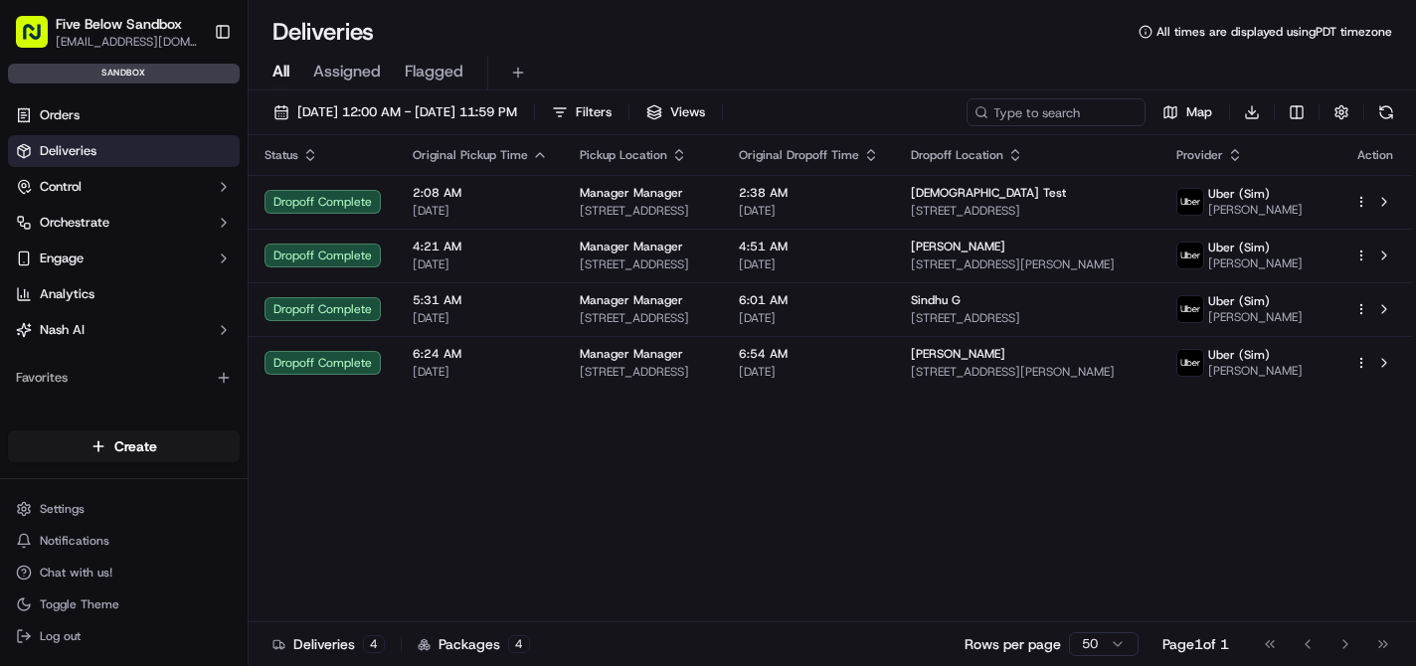
click at [82, 27] on span "Five Below Sandbox" at bounding box center [119, 24] width 126 height 20
click at [513, 482] on div "Status Original Pickup Time Pickup Location Original Dropoff Time Dropoff Locat…" at bounding box center [831, 378] width 1164 height 487
click at [113, 182] on button "Control" at bounding box center [124, 187] width 232 height 32
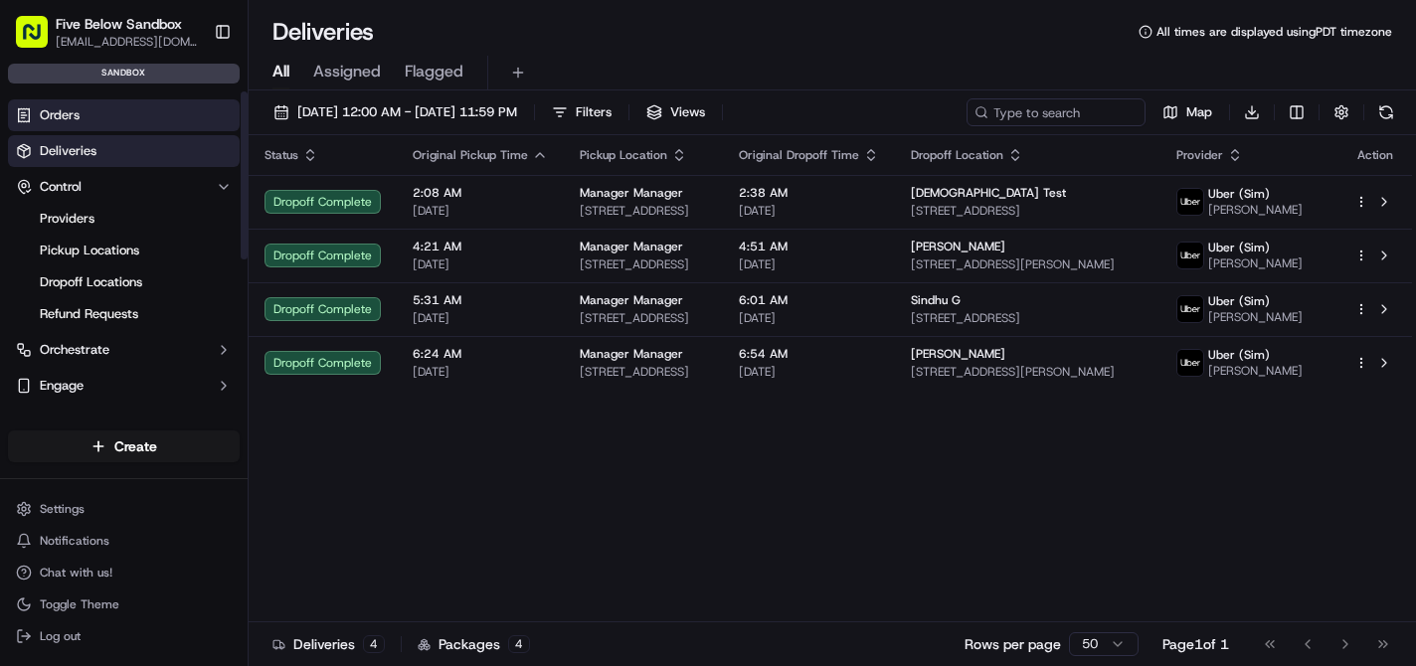
click at [101, 112] on link "Orders" at bounding box center [124, 115] width 232 height 32
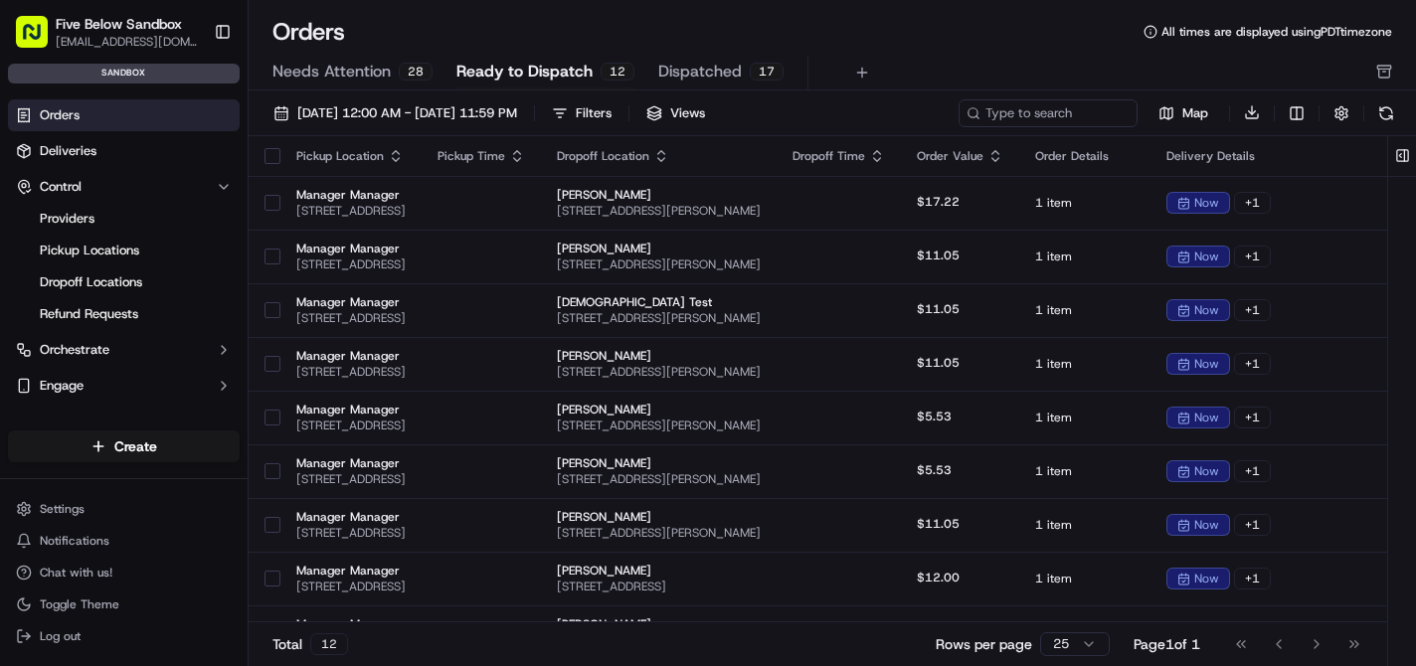
click at [523, 76] on span "Ready to Dispatch" at bounding box center [525, 72] width 136 height 24
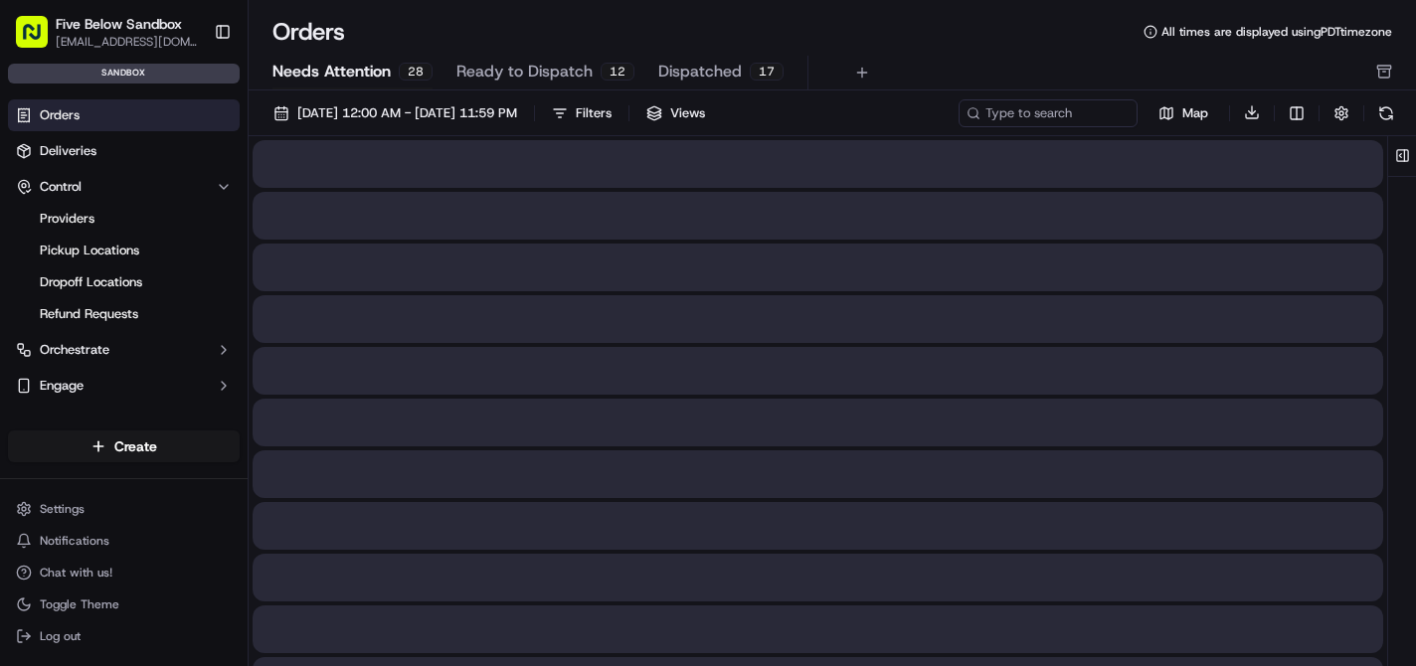
click at [353, 72] on span "Needs Attention" at bounding box center [332, 72] width 118 height 24
click at [514, 70] on span "Ready to Dispatch" at bounding box center [525, 72] width 136 height 24
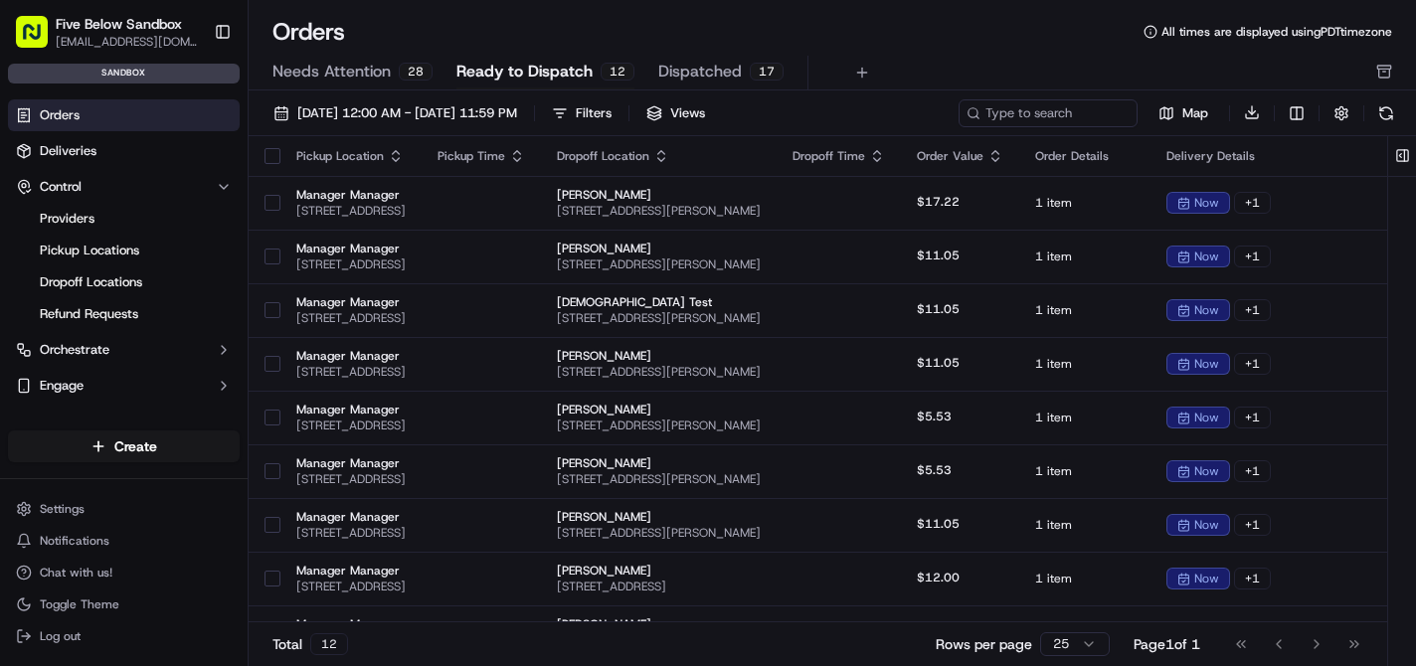
click at [709, 63] on span "Dispatched" at bounding box center [700, 72] width 84 height 24
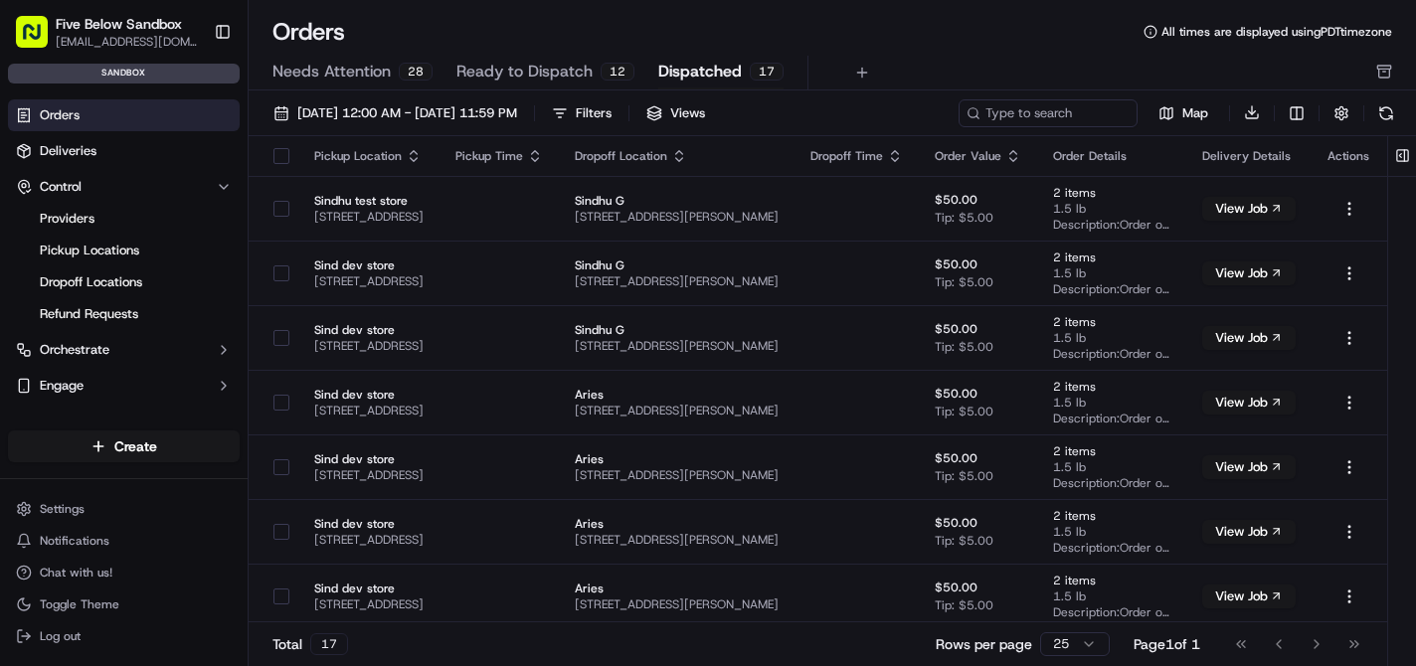
click at [484, 70] on span "Ready to Dispatch" at bounding box center [525, 72] width 136 height 24
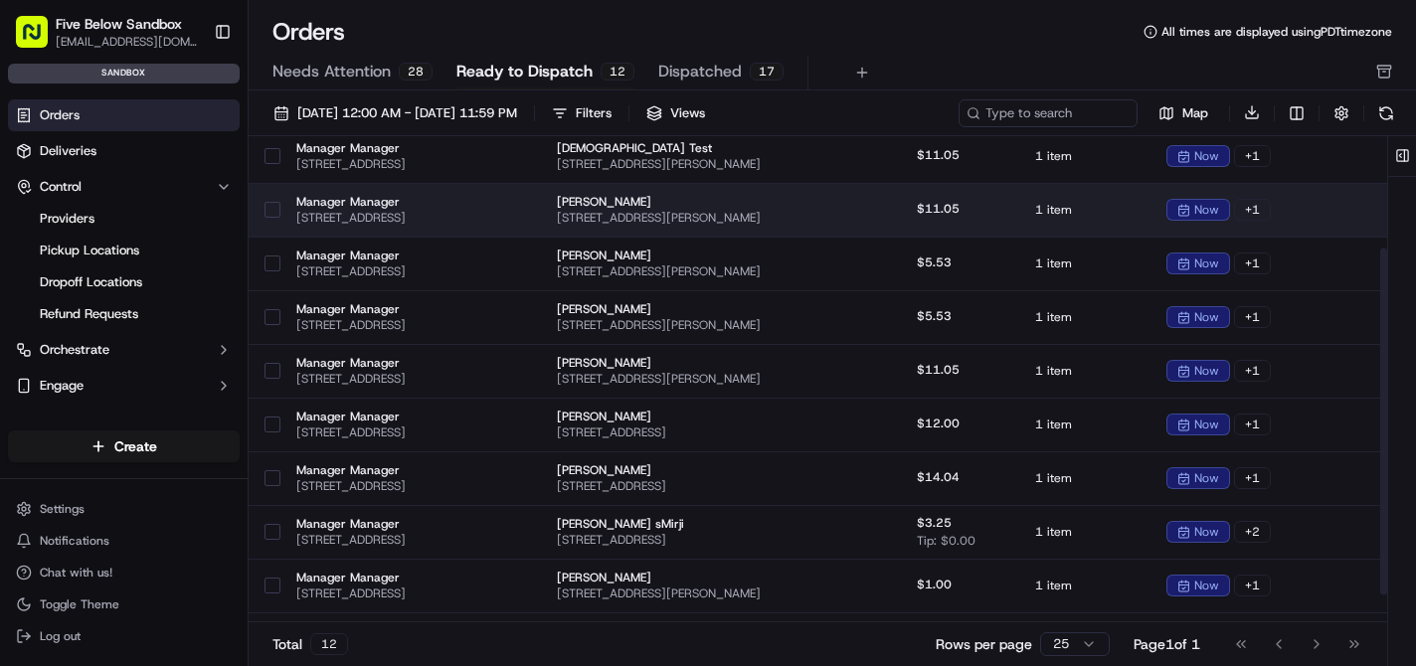
scroll to position [157, 0]
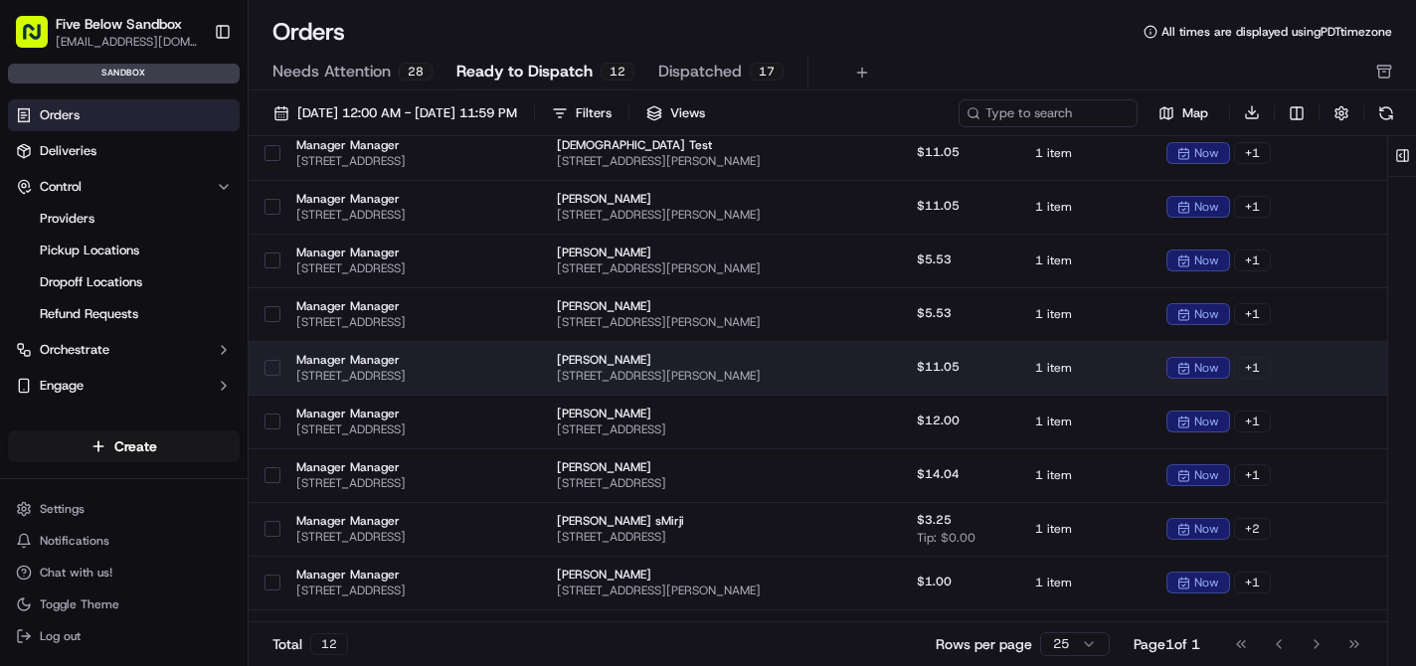
click at [406, 362] on span "Manager Manager" at bounding box center [350, 360] width 109 height 16
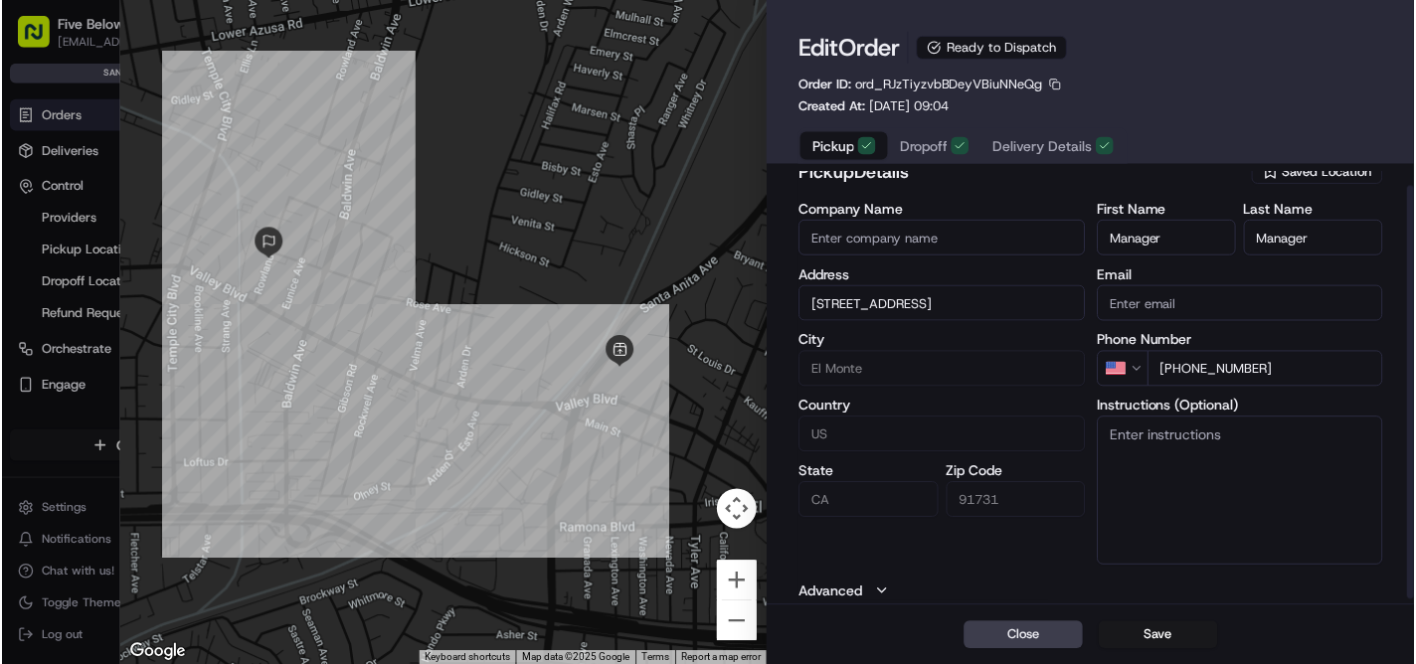
scroll to position [0, 0]
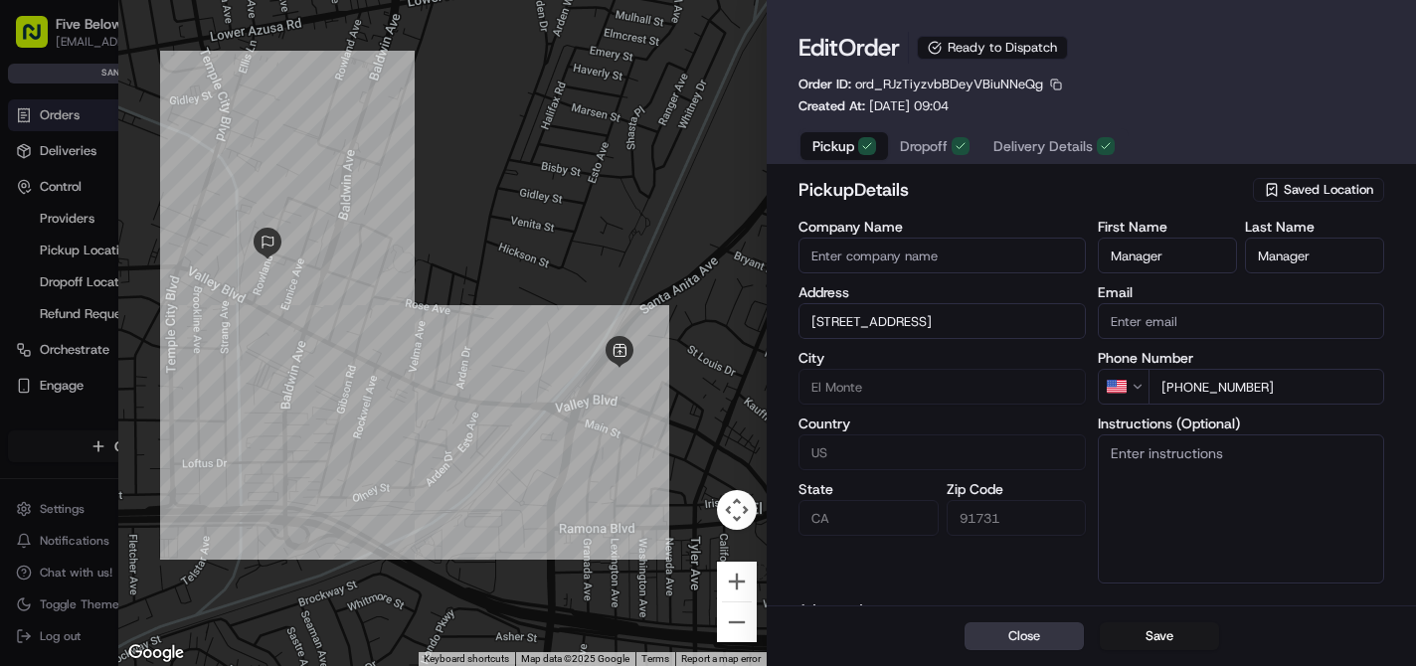
click at [1027, 642] on button "Close" at bounding box center [1024, 637] width 119 height 28
type input "+1"
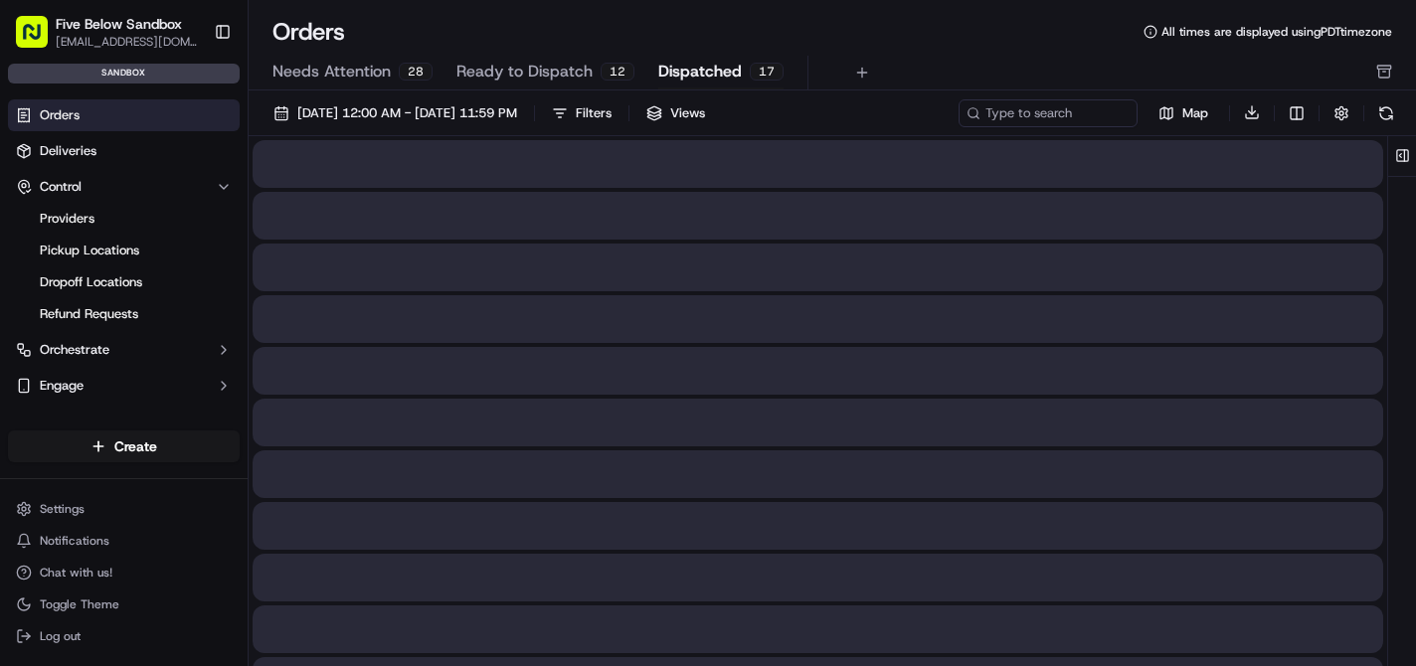
click at [703, 65] on span "Dispatched" at bounding box center [700, 72] width 84 height 24
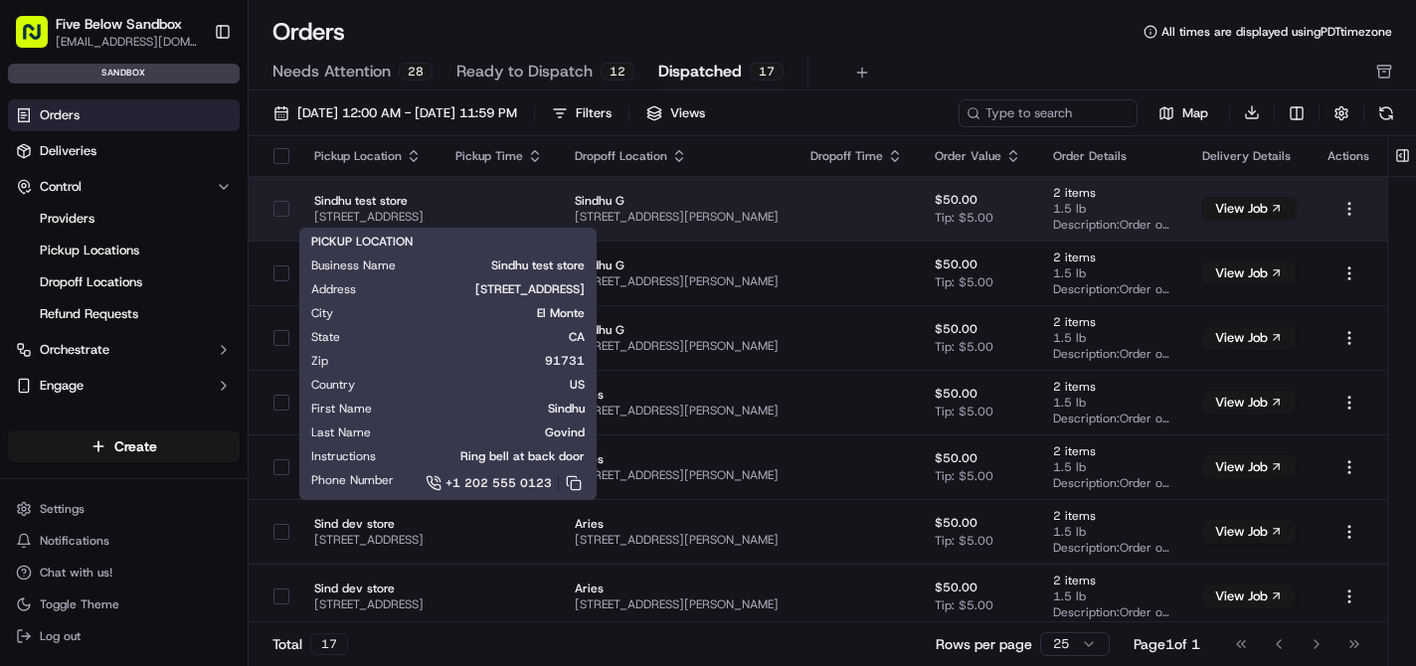
click at [424, 214] on span "[STREET_ADDRESS]" at bounding box center [368, 217] width 109 height 16
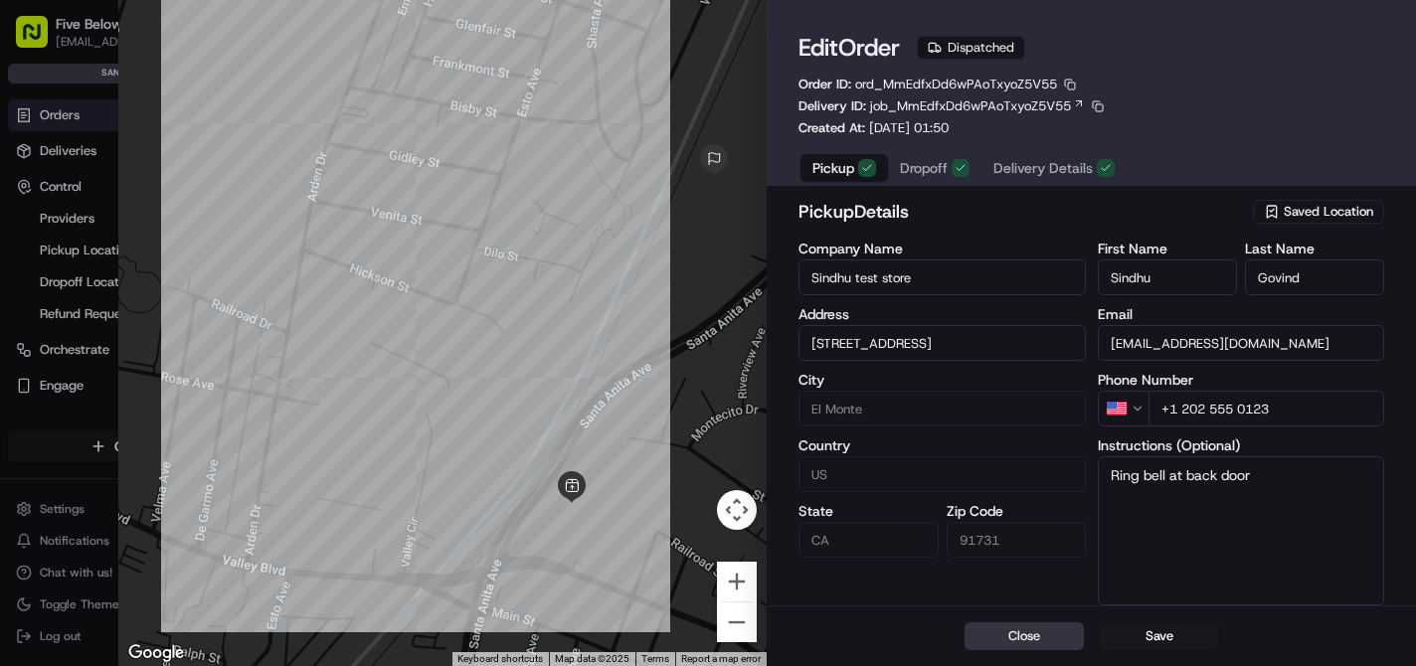
click at [1008, 632] on button "Close" at bounding box center [1024, 637] width 119 height 28
type input "+1"
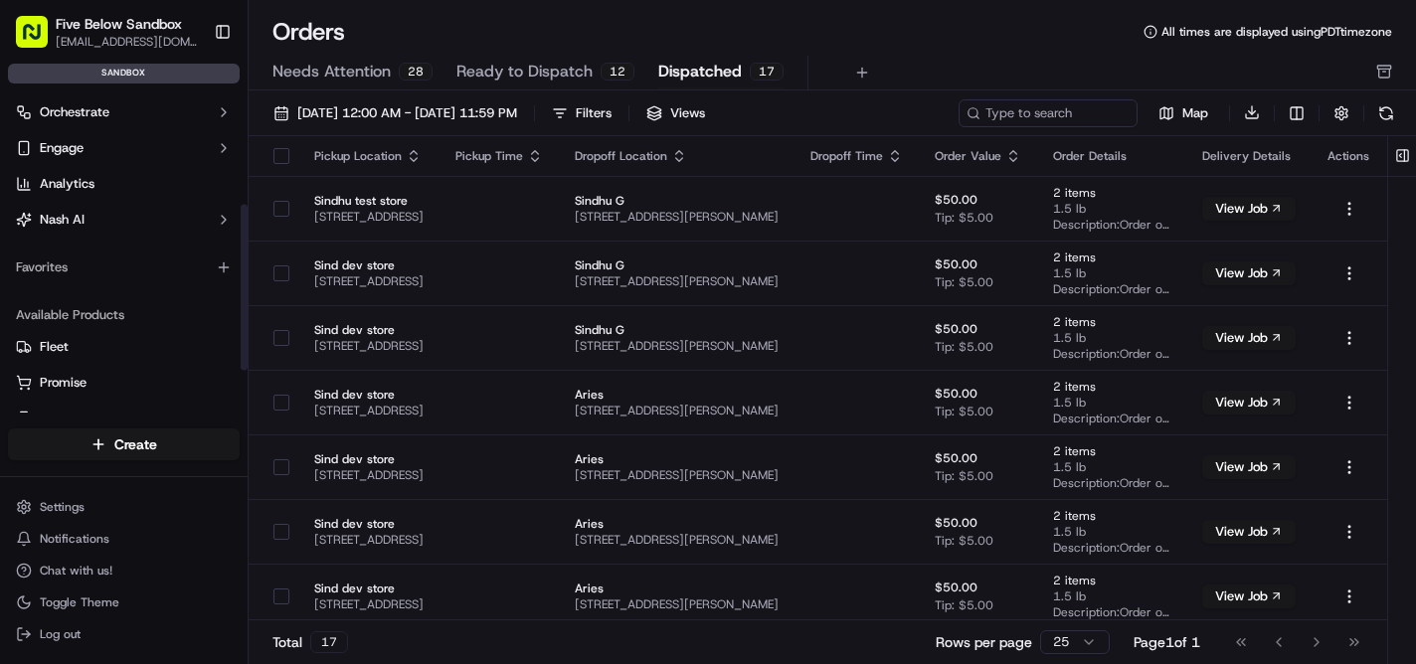
scroll to position [243, 0]
